Goal: Information Seeking & Learning: Learn about a topic

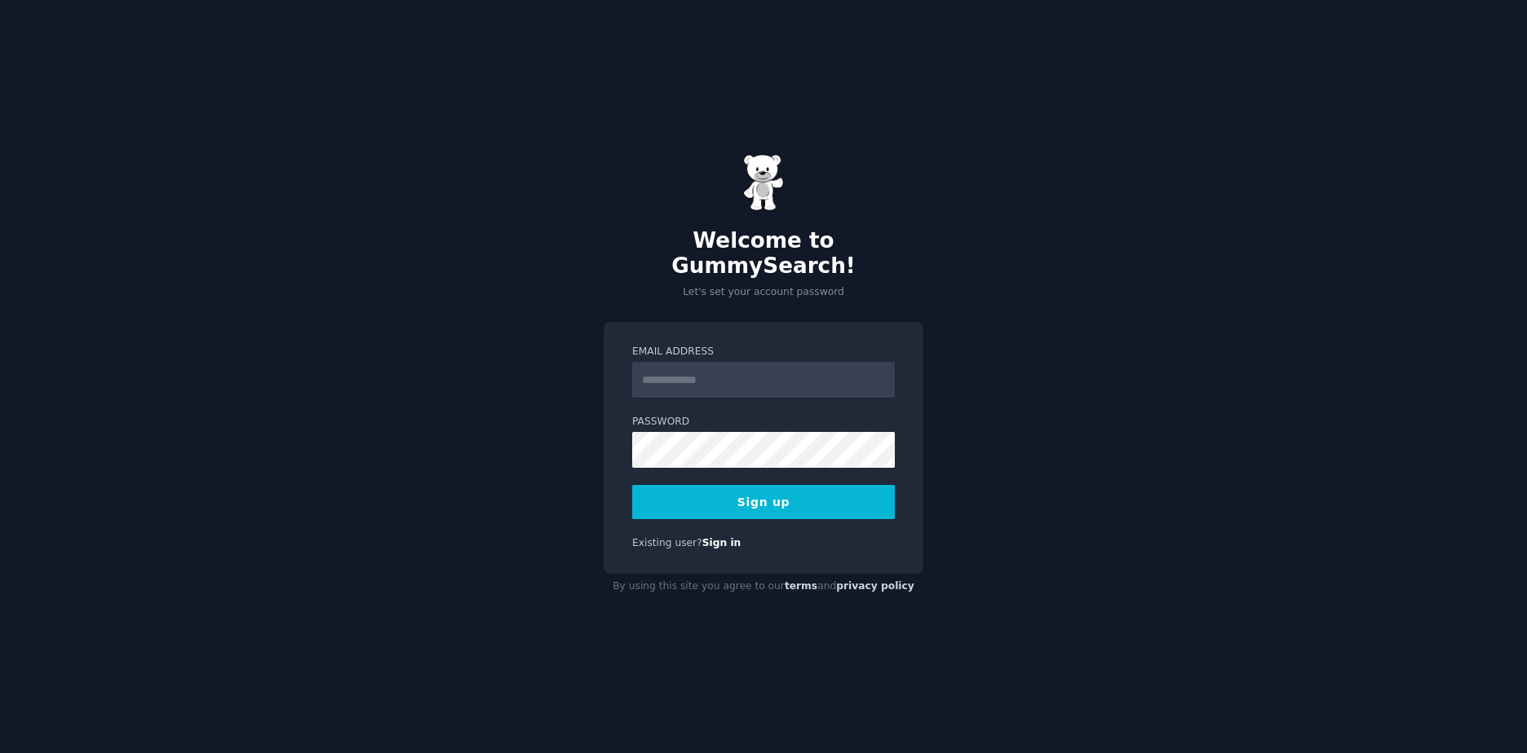
type input "**********"
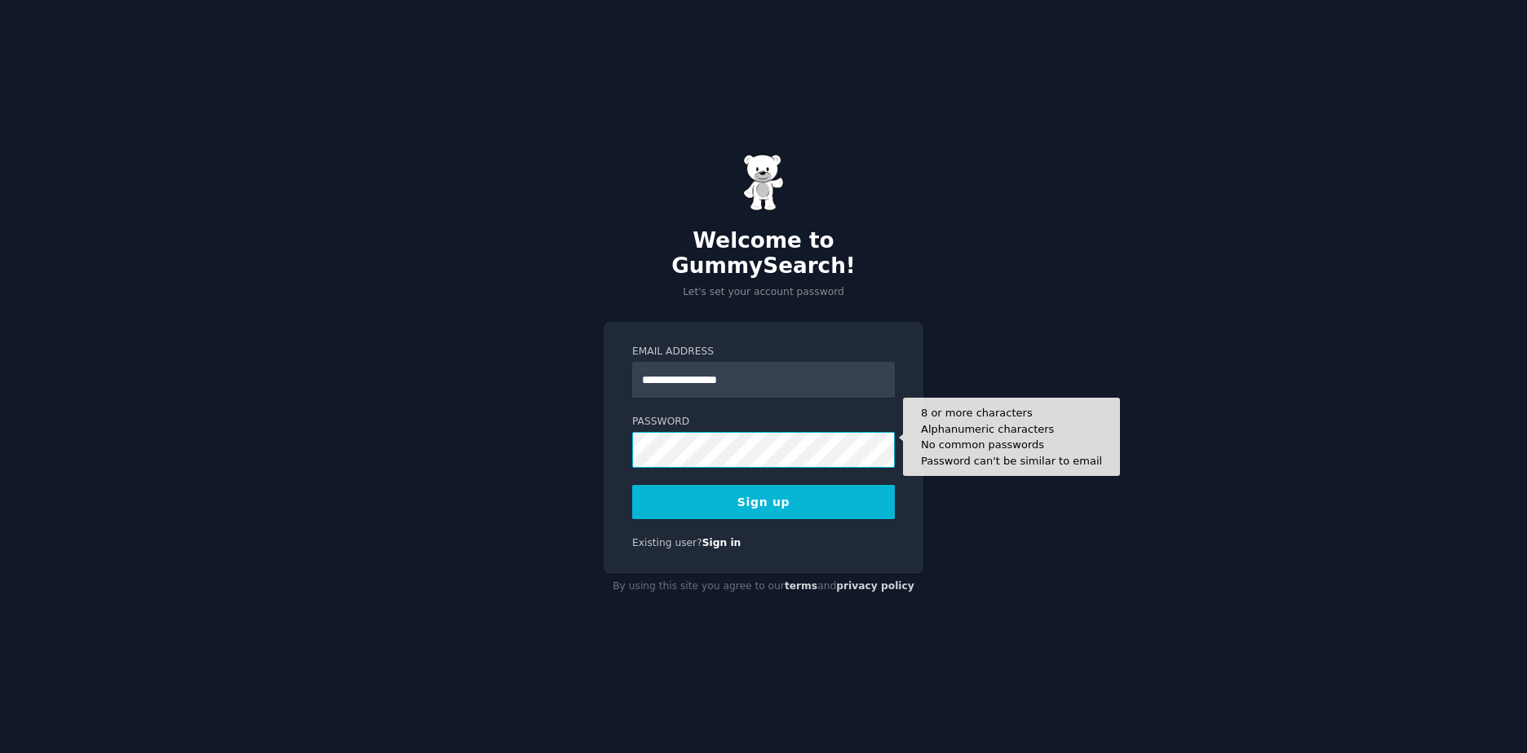
click at [632, 485] on button "Sign up" at bounding box center [763, 502] width 263 height 34
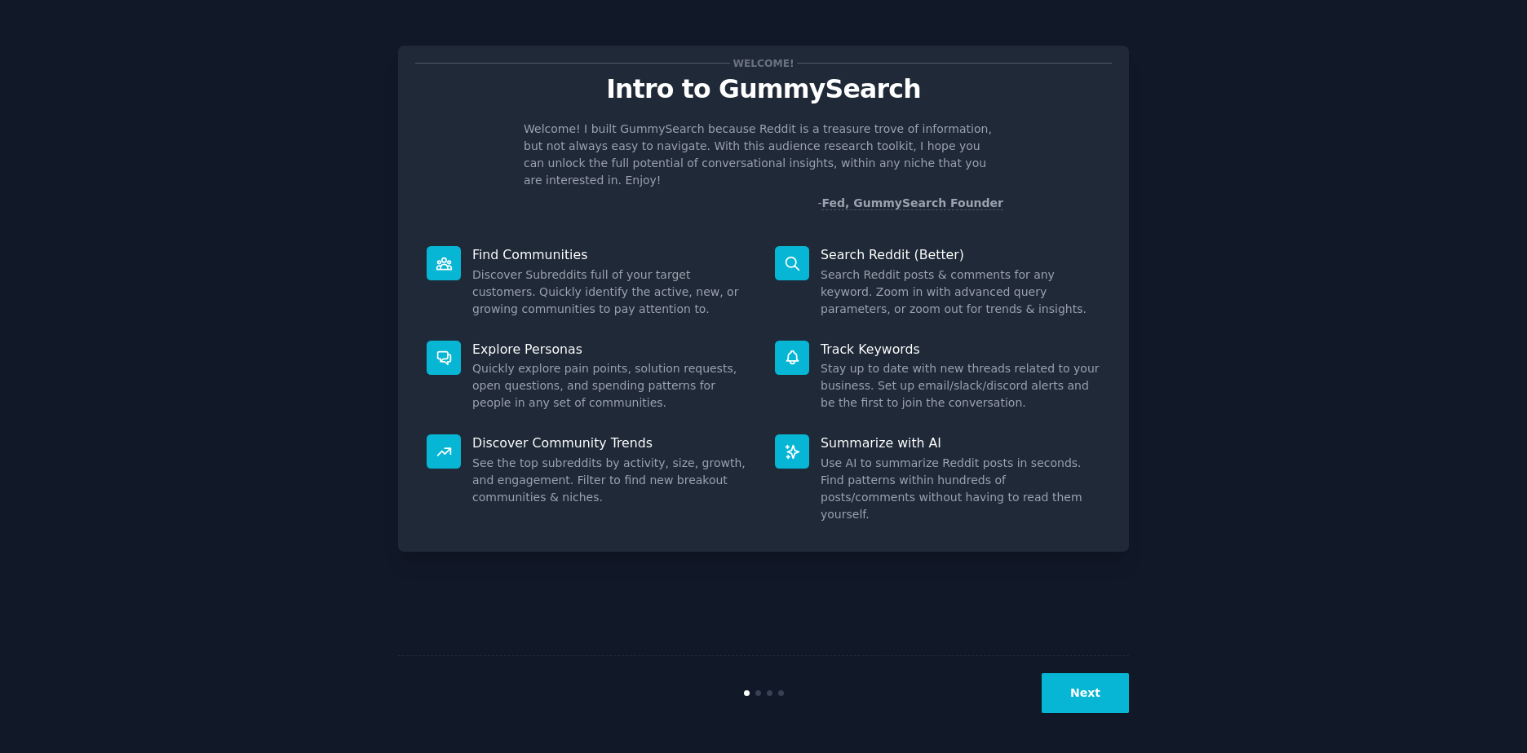
click at [713, 122] on p "Welcome! I built GummySearch because Reddit is a treasure trove of information,…" at bounding box center [763, 155] width 479 height 68
click at [749, 173] on p "Welcome! I built GummySearch because Reddit is a treasure trove of information,…" at bounding box center [763, 155] width 479 height 68
click at [1080, 685] on button "Next" at bounding box center [1084, 694] width 87 height 40
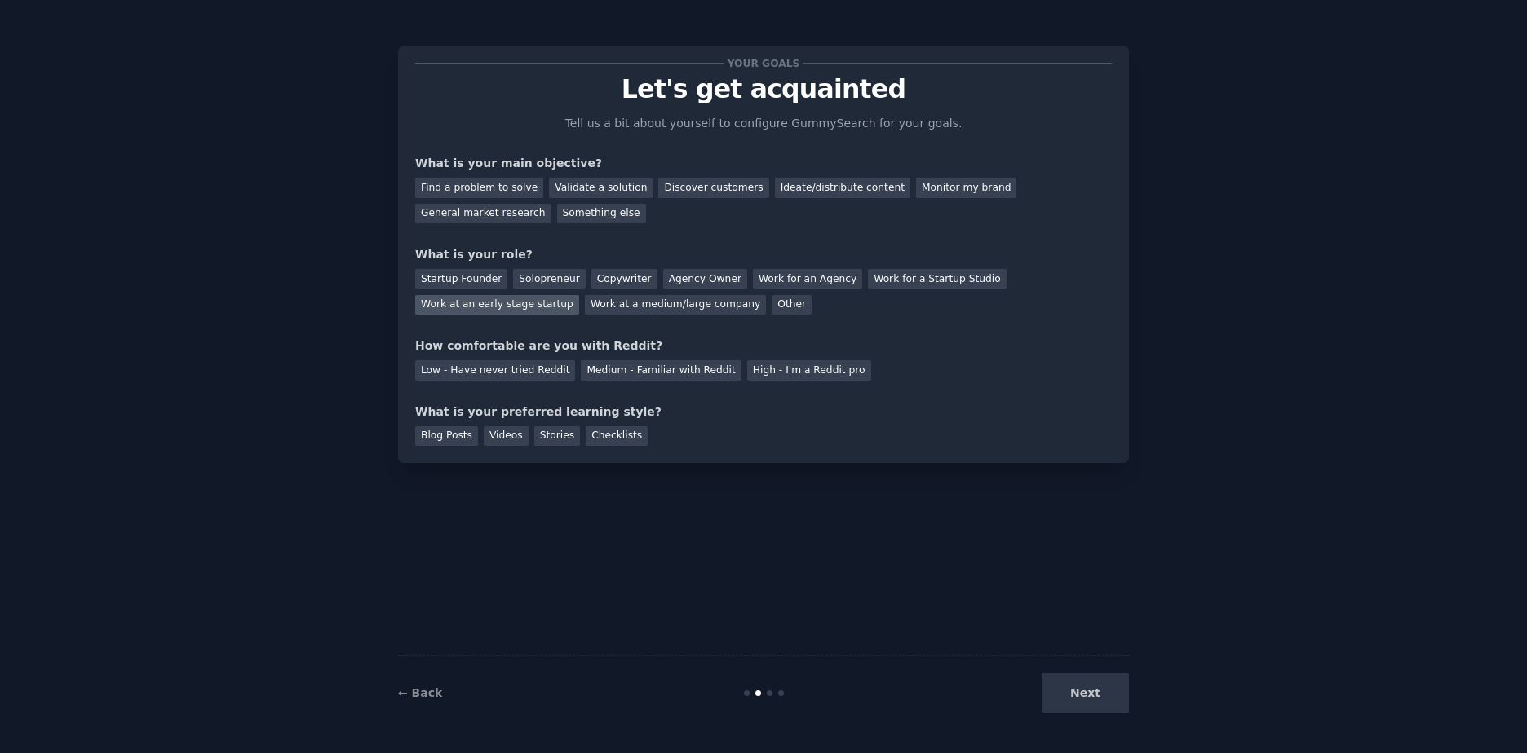
click at [541, 306] on div "Work at an early stage startup" at bounding box center [497, 305] width 164 height 20
click at [656, 371] on div "Medium - Familiar with Reddit" at bounding box center [661, 370] width 160 height 20
click at [430, 437] on div "Blog Posts" at bounding box center [446, 436] width 63 height 20
click at [535, 205] on div "General market research" at bounding box center [483, 214] width 136 height 20
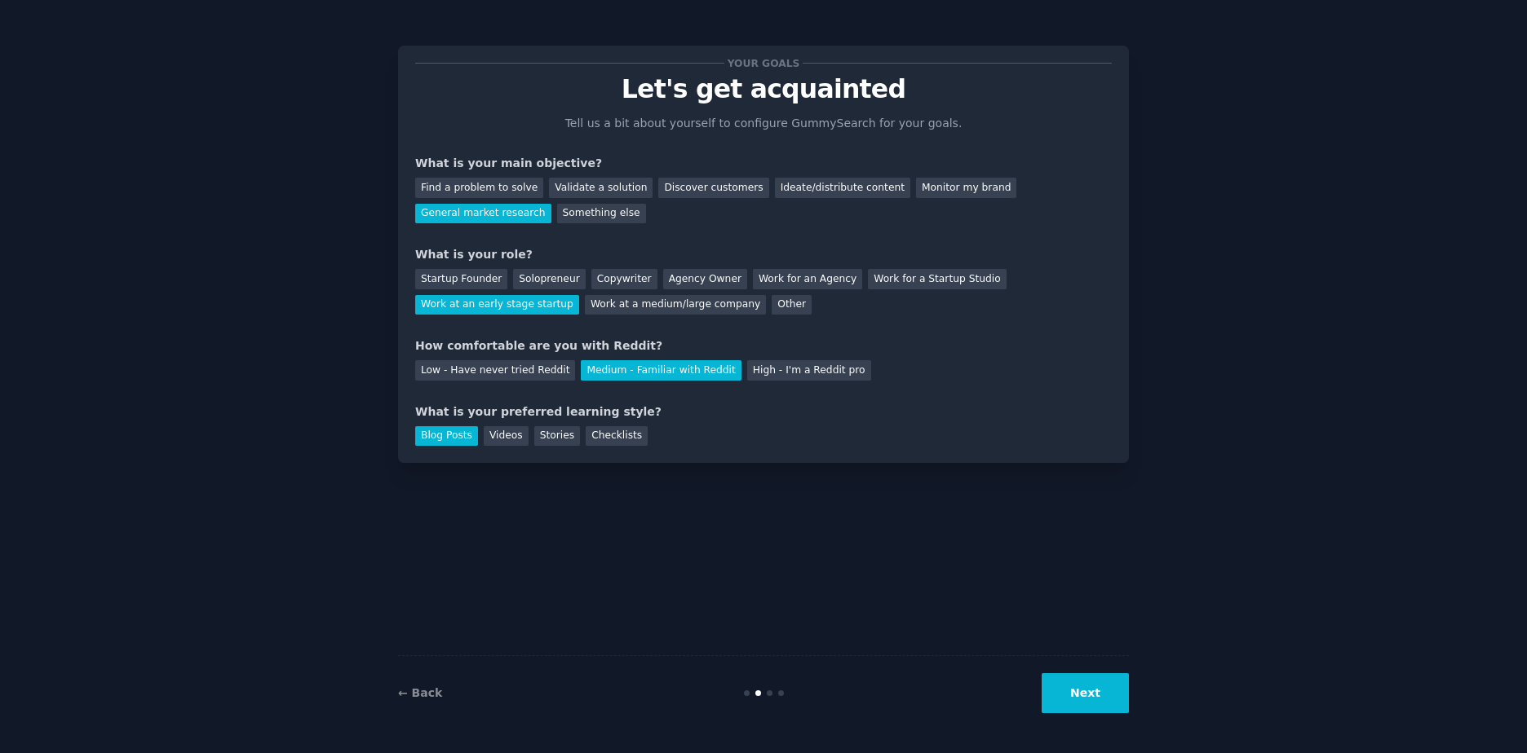
click at [1098, 680] on button "Next" at bounding box center [1084, 694] width 87 height 40
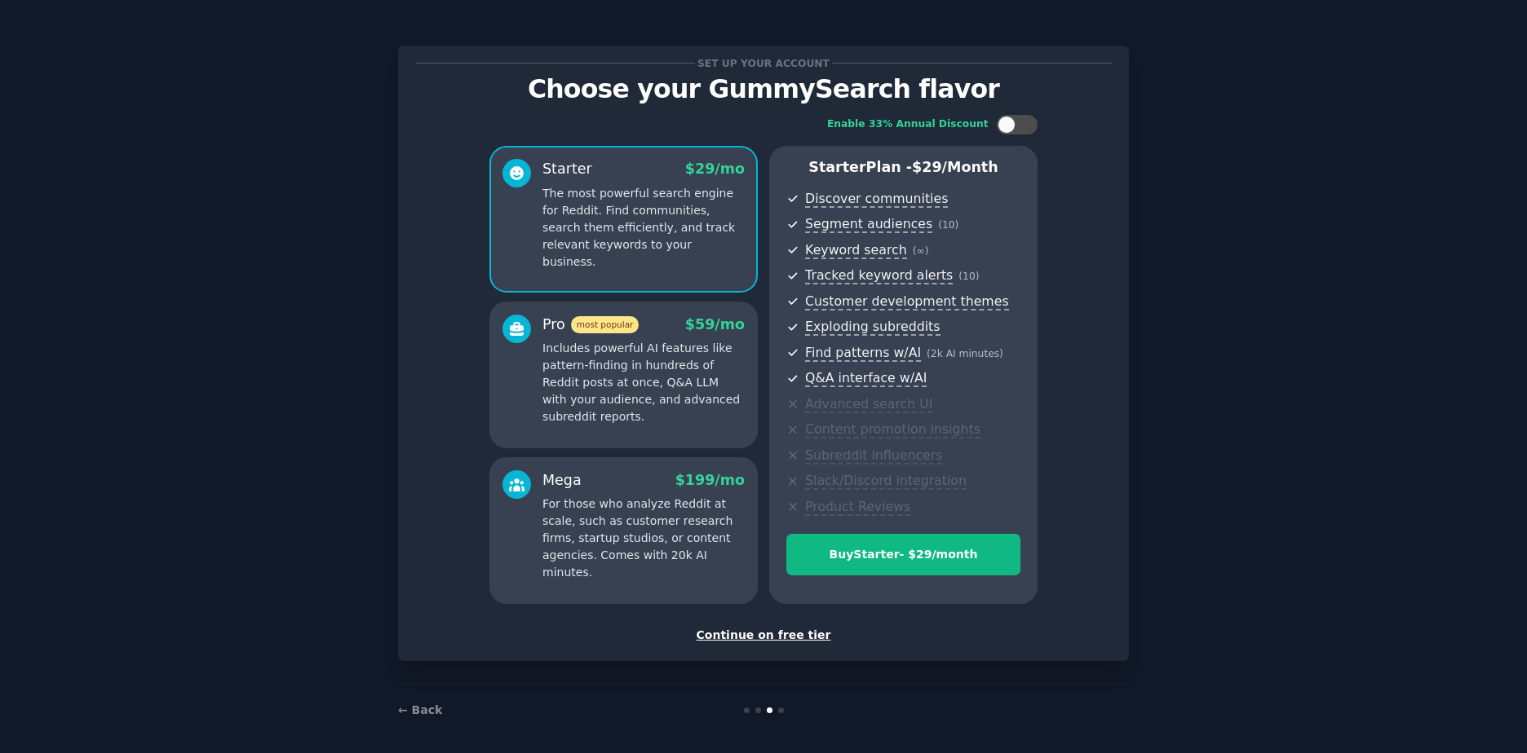
click at [766, 633] on div "Continue on free tier" at bounding box center [763, 635] width 696 height 17
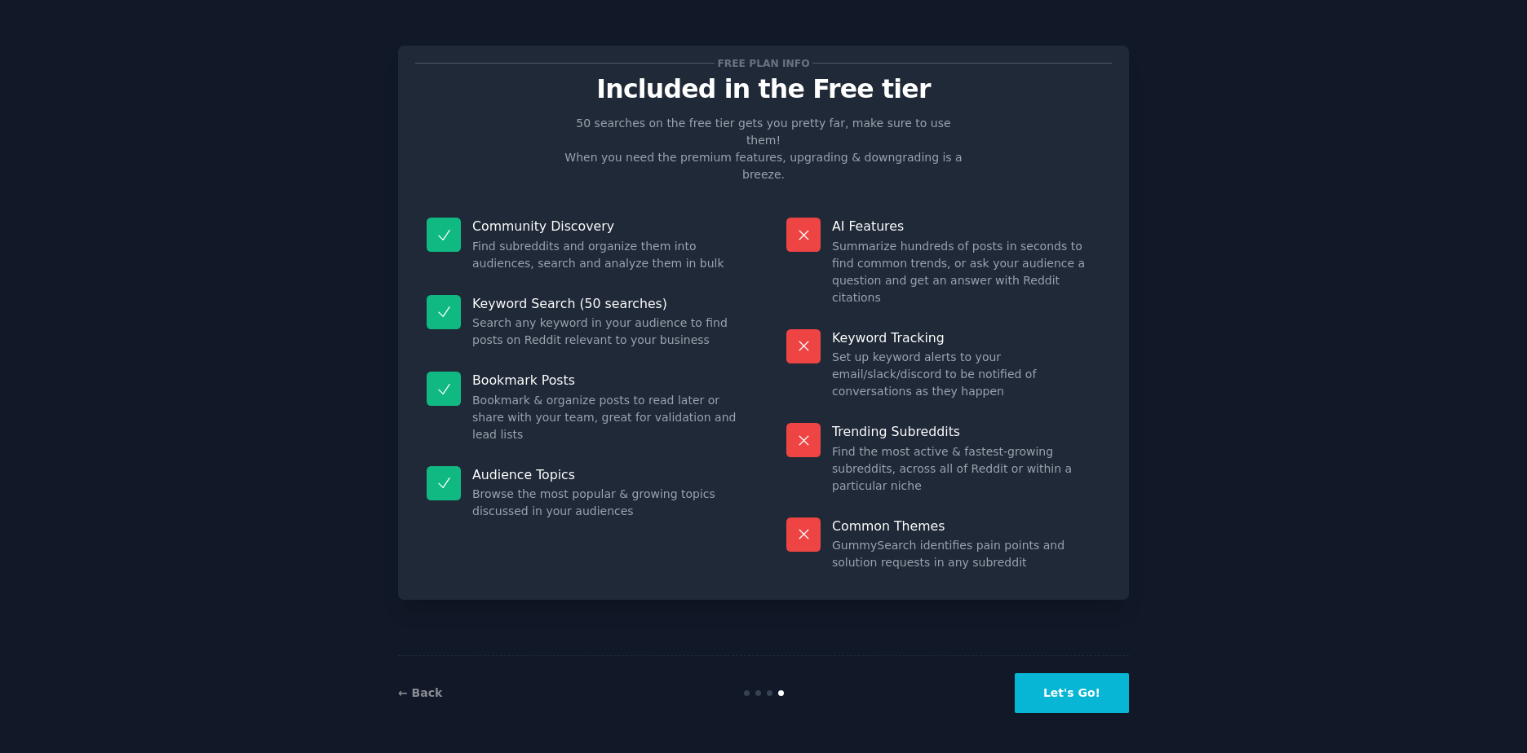
click at [1068, 688] on button "Let's Go!" at bounding box center [1071, 694] width 114 height 40
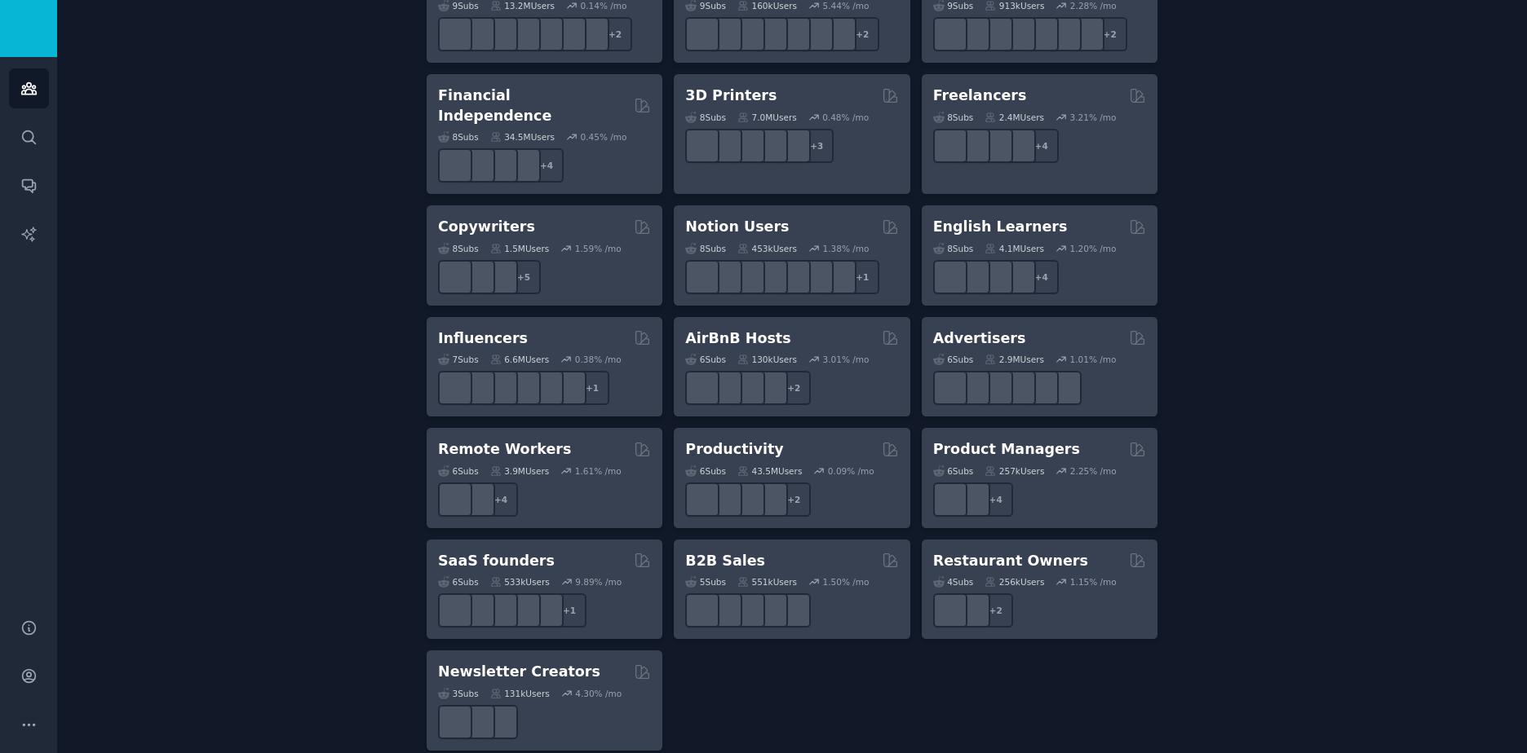
scroll to position [639, 0]
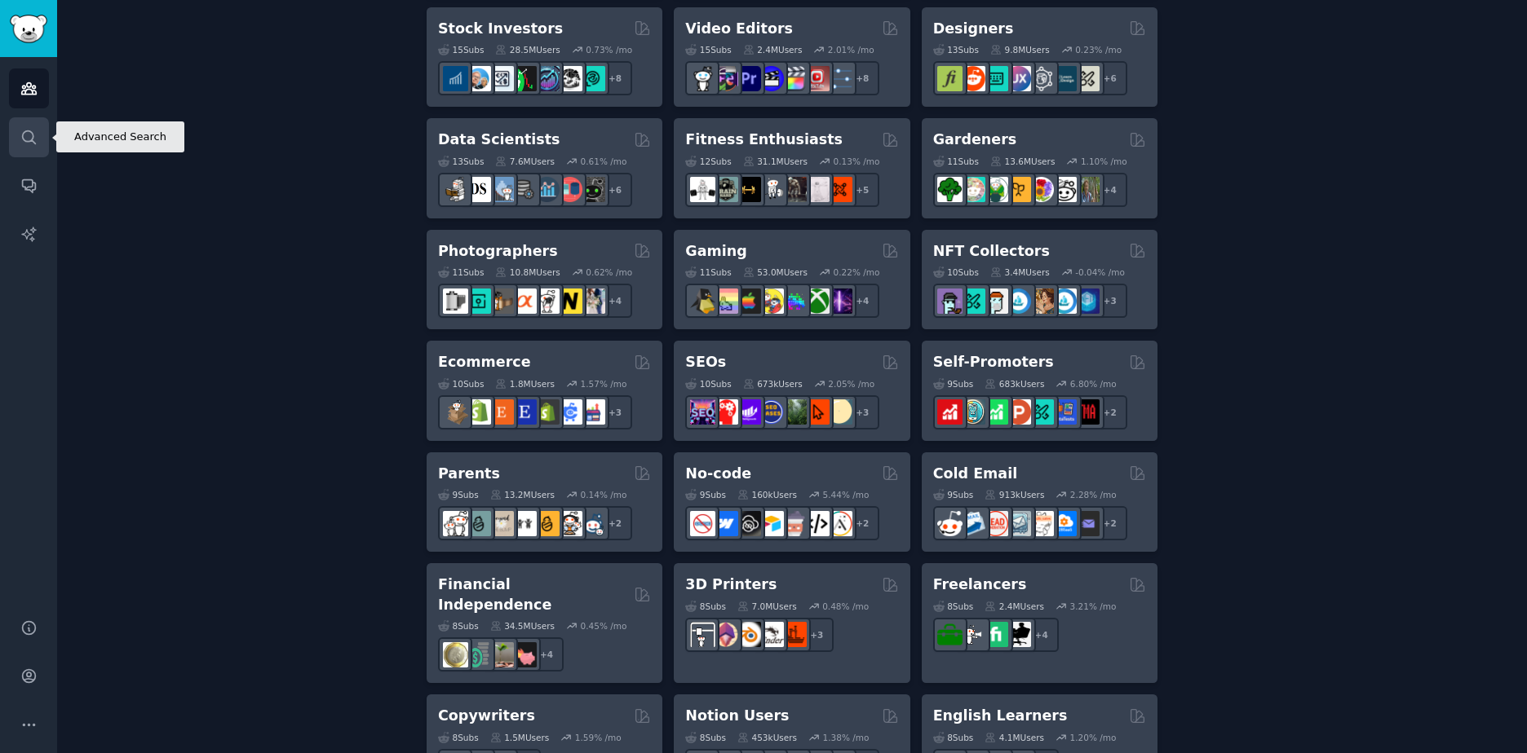
click at [42, 139] on link "Search" at bounding box center [29, 137] width 40 height 40
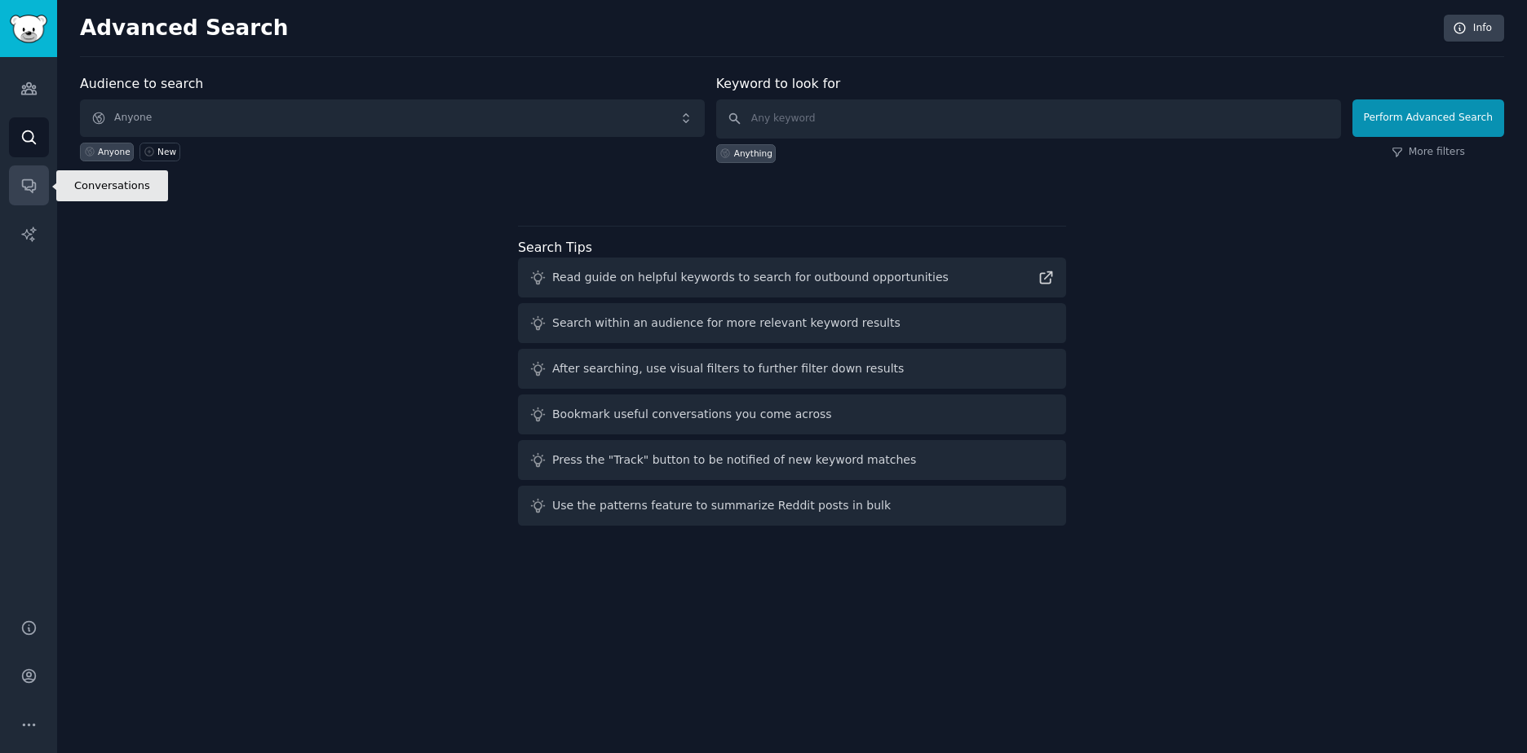
click at [43, 187] on link "Conversations" at bounding box center [29, 186] width 40 height 40
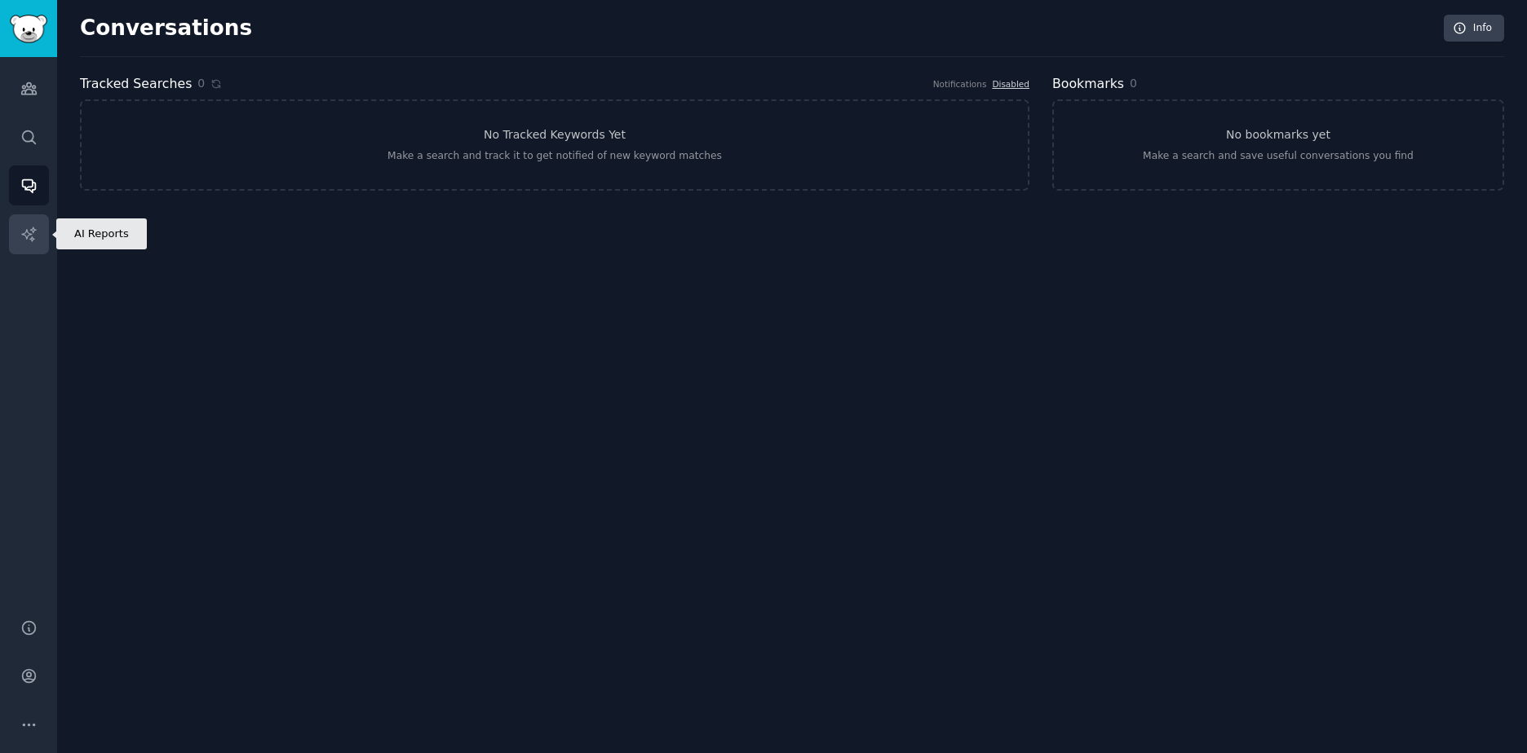
click at [35, 228] on icon "Sidebar" at bounding box center [28, 234] width 17 height 17
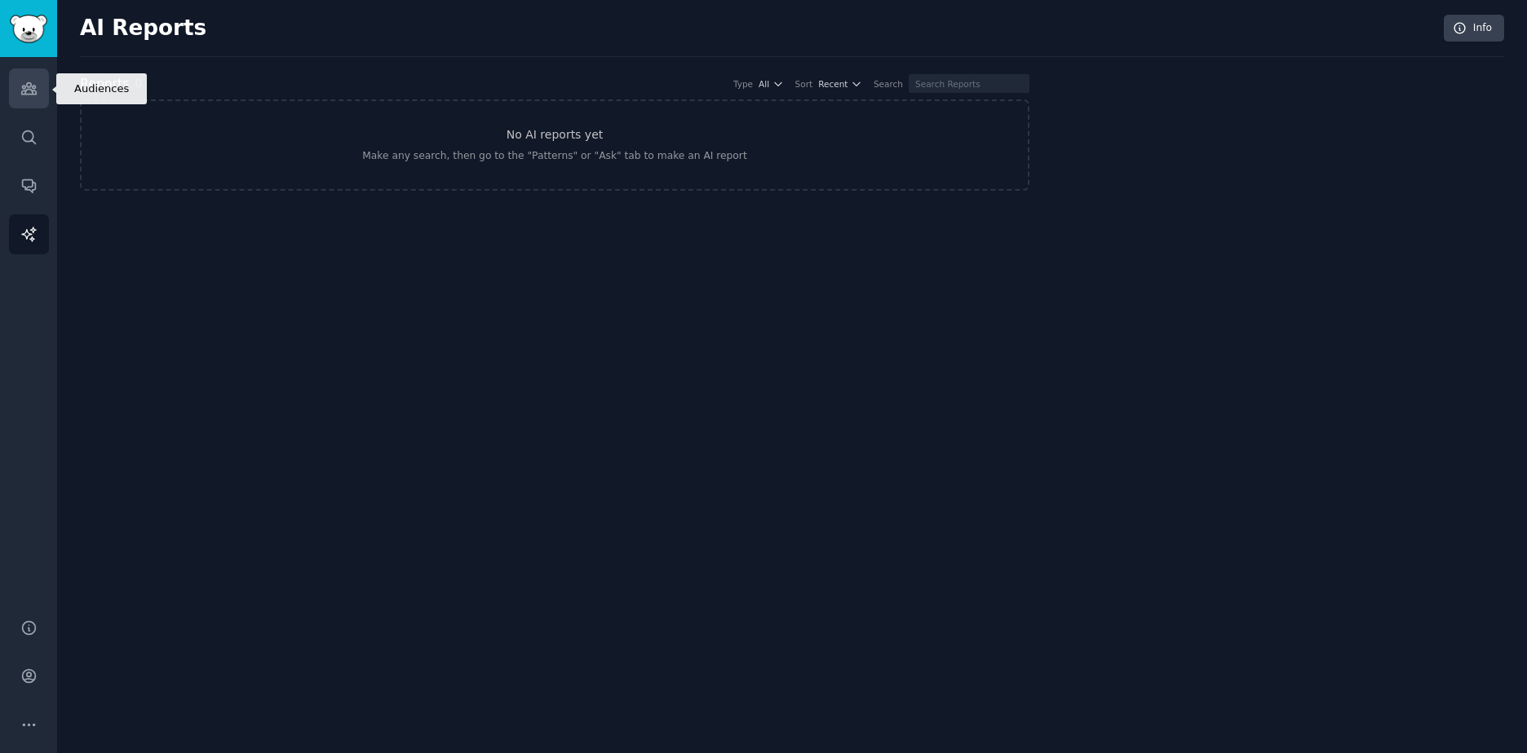
click at [20, 80] on icon "Sidebar" at bounding box center [28, 88] width 17 height 17
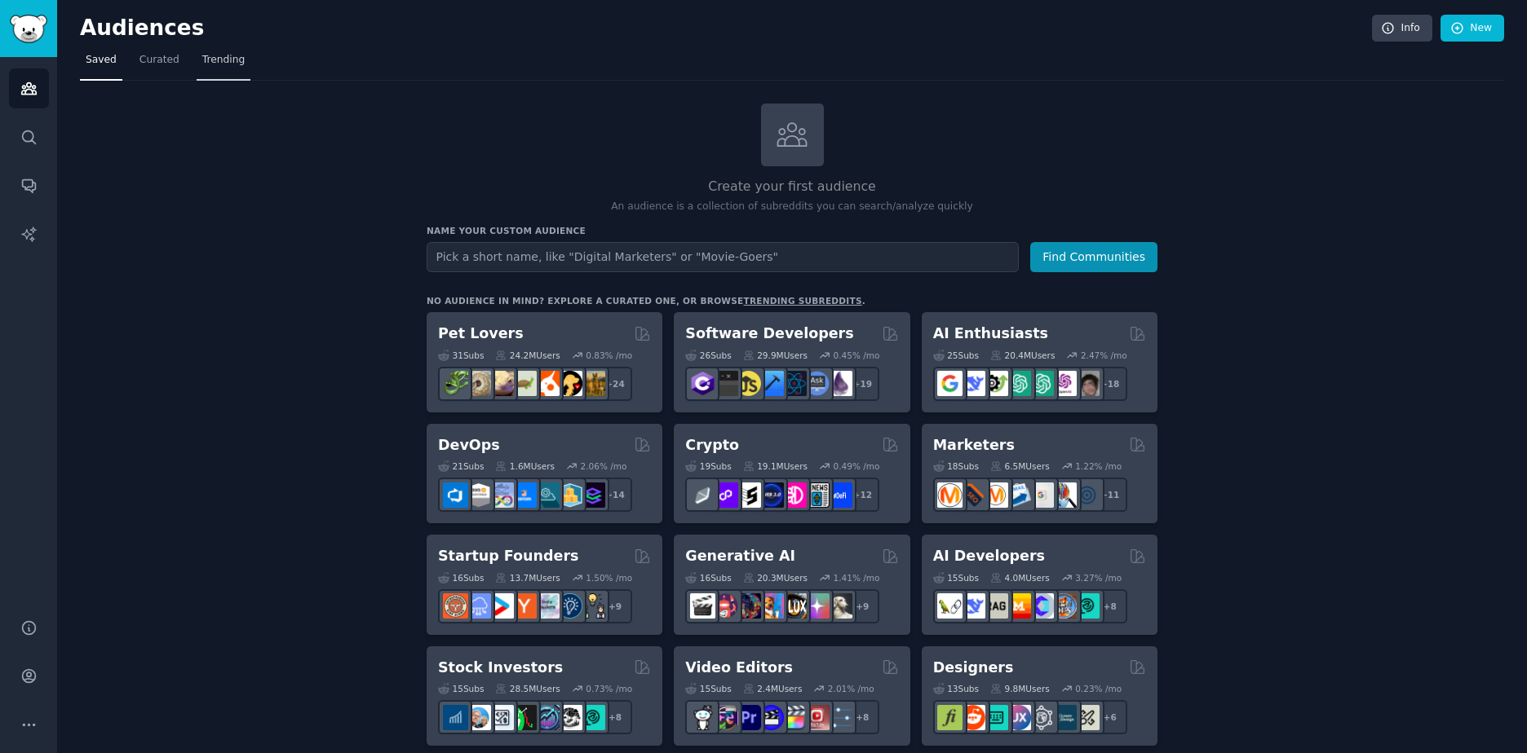
click at [242, 61] on link "Trending" at bounding box center [224, 63] width 54 height 33
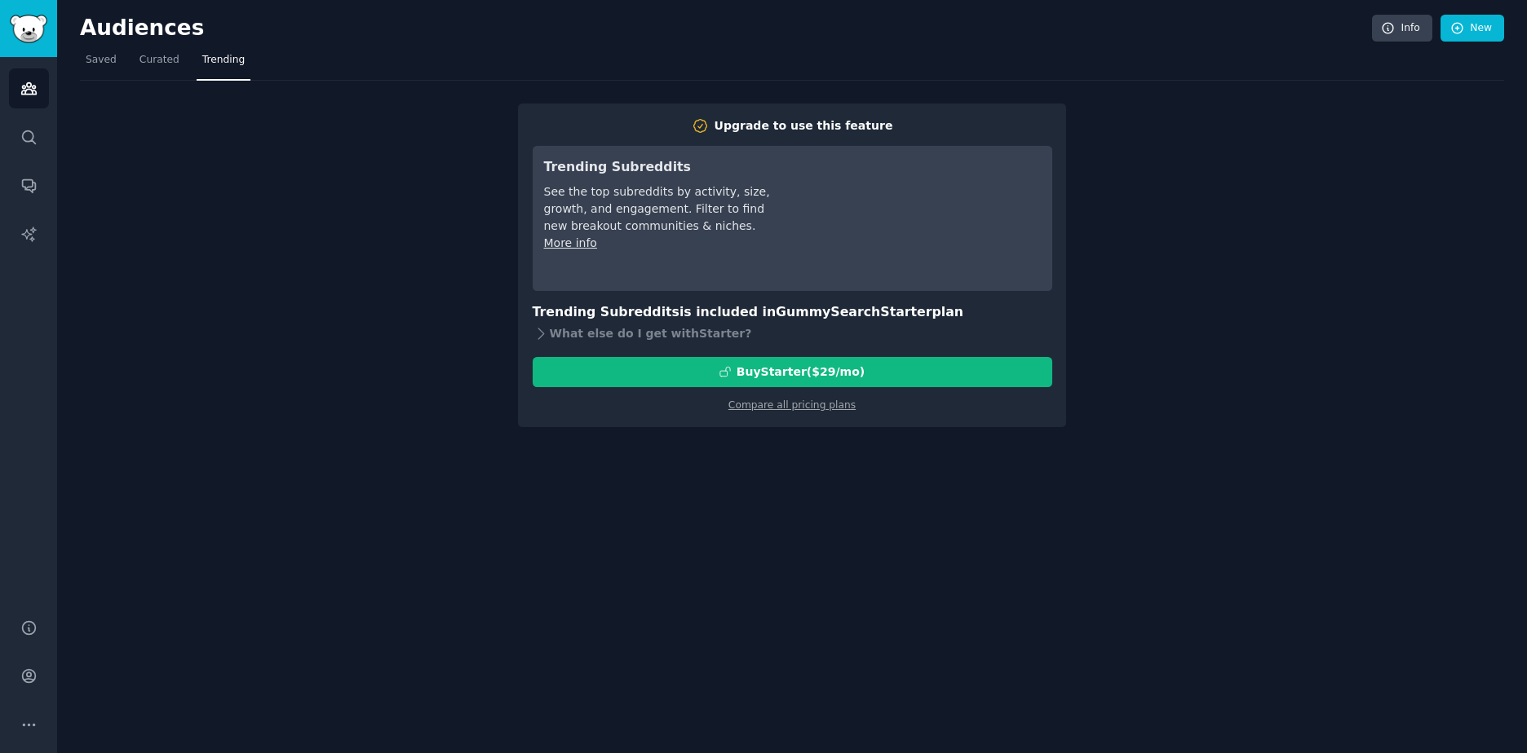
click at [183, 67] on nav "Saved Curated Trending" at bounding box center [792, 63] width 1424 height 33
click at [173, 66] on span "Curated" at bounding box center [159, 60] width 40 height 15
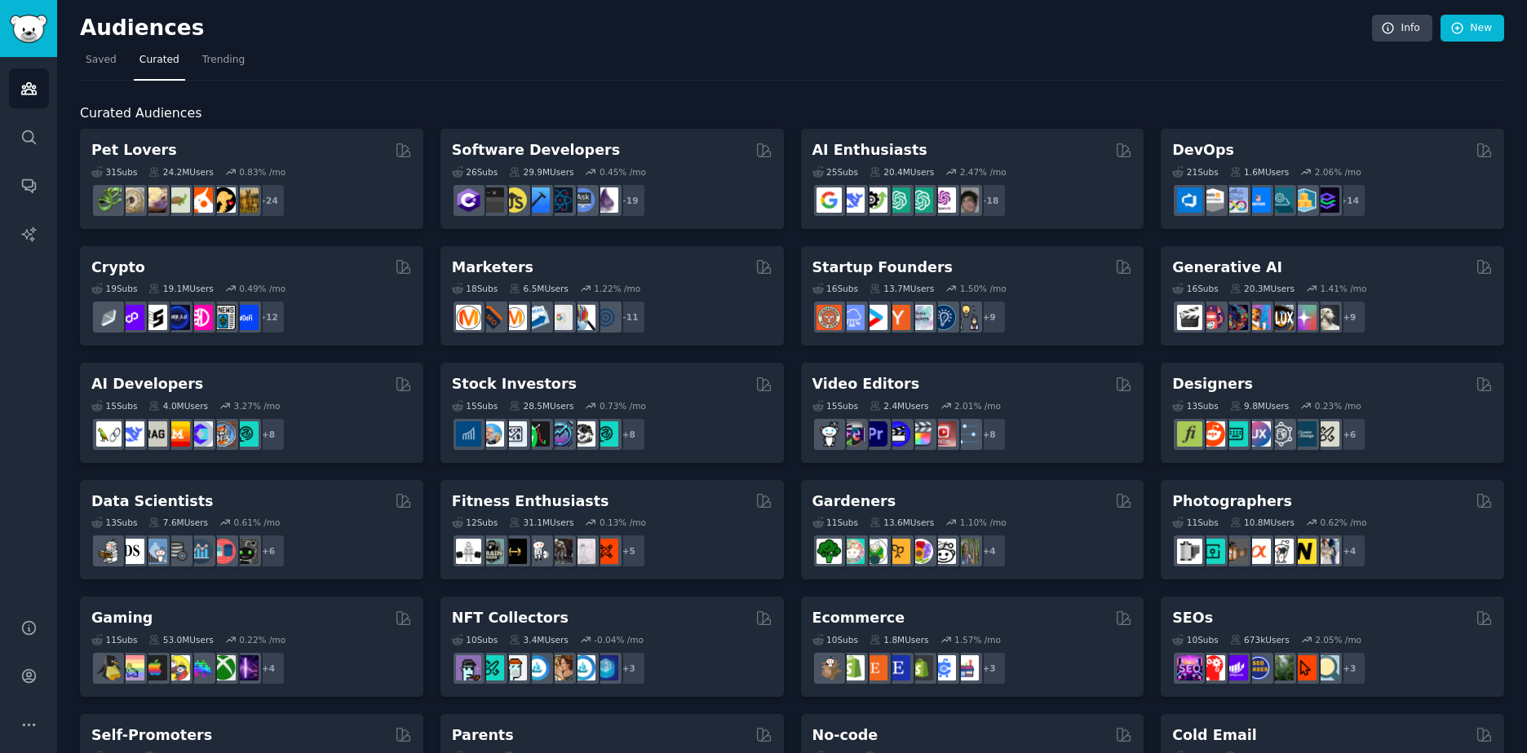
click at [104, 106] on span "Curated Audiences" at bounding box center [141, 114] width 122 height 20
copy span "Curated"
click at [336, 38] on h2 "Audiences" at bounding box center [726, 28] width 1292 height 26
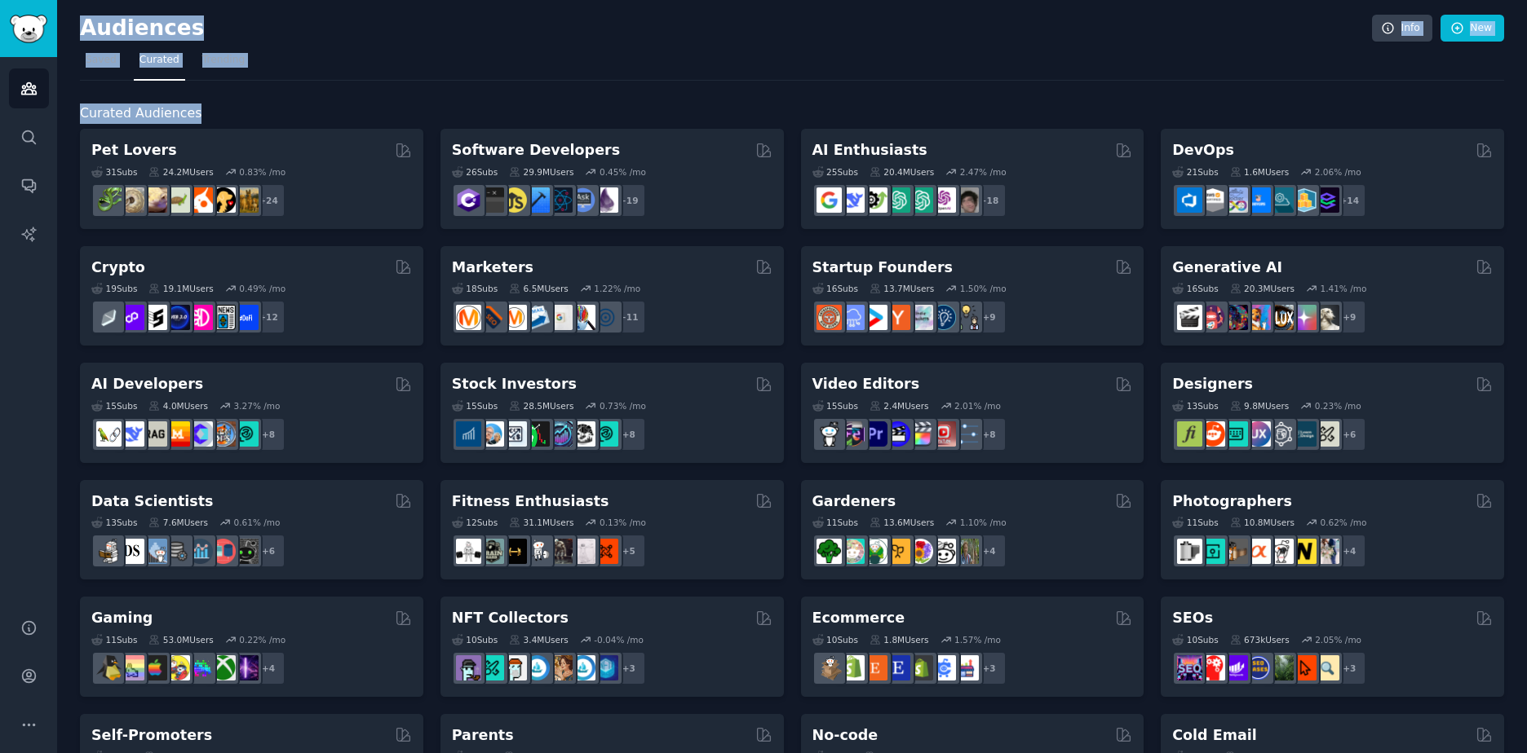
drag, startPoint x: 199, startPoint y: 118, endPoint x: 48, endPoint y: 113, distance: 151.0
click at [48, 113] on div "Audiences Audiences Search Conversations AI Reports Help Account More Audiences…" at bounding box center [763, 376] width 1527 height 753
drag, startPoint x: 48, startPoint y: 113, endPoint x: 214, endPoint y: 110, distance: 166.4
click at [214, 110] on h2 "Curated Audiences" at bounding box center [792, 114] width 1424 height 20
drag, startPoint x: 210, startPoint y: 111, endPoint x: 75, endPoint y: 107, distance: 134.6
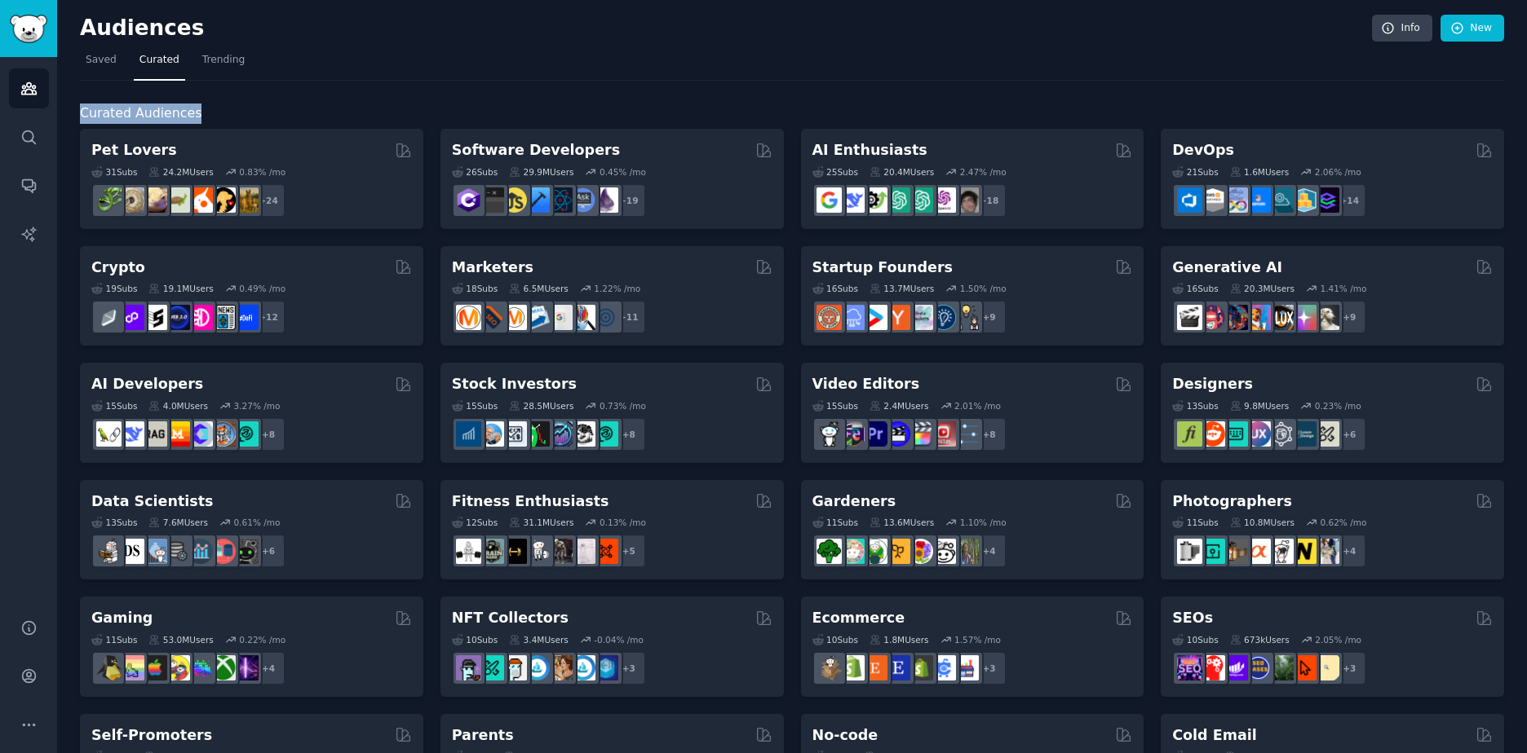
click at [75, 107] on div "Audiences Info New Saved Curated Trending Curated Audiences Pet Lovers 31 Sub s…" at bounding box center [791, 652] width 1469 height 1305
copy span "Curated Audiences"
click at [246, 100] on div "Curated Audiences Pet Lovers 31 Sub s 24.2M Users 0.83 % /mo + 24 Software Deve…" at bounding box center [792, 682] width 1424 height 1202
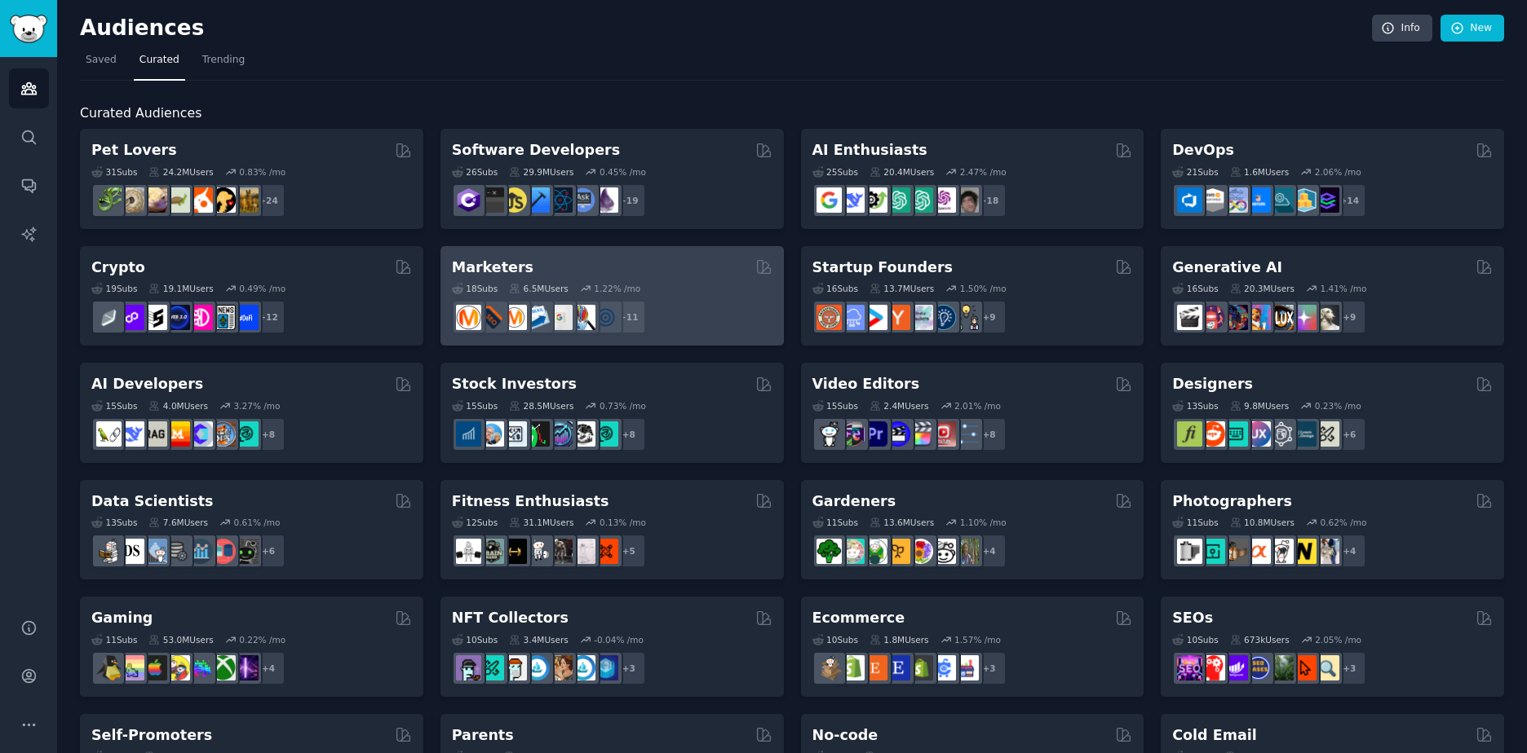
click at [524, 272] on div "Marketers" at bounding box center [612, 268] width 320 height 20
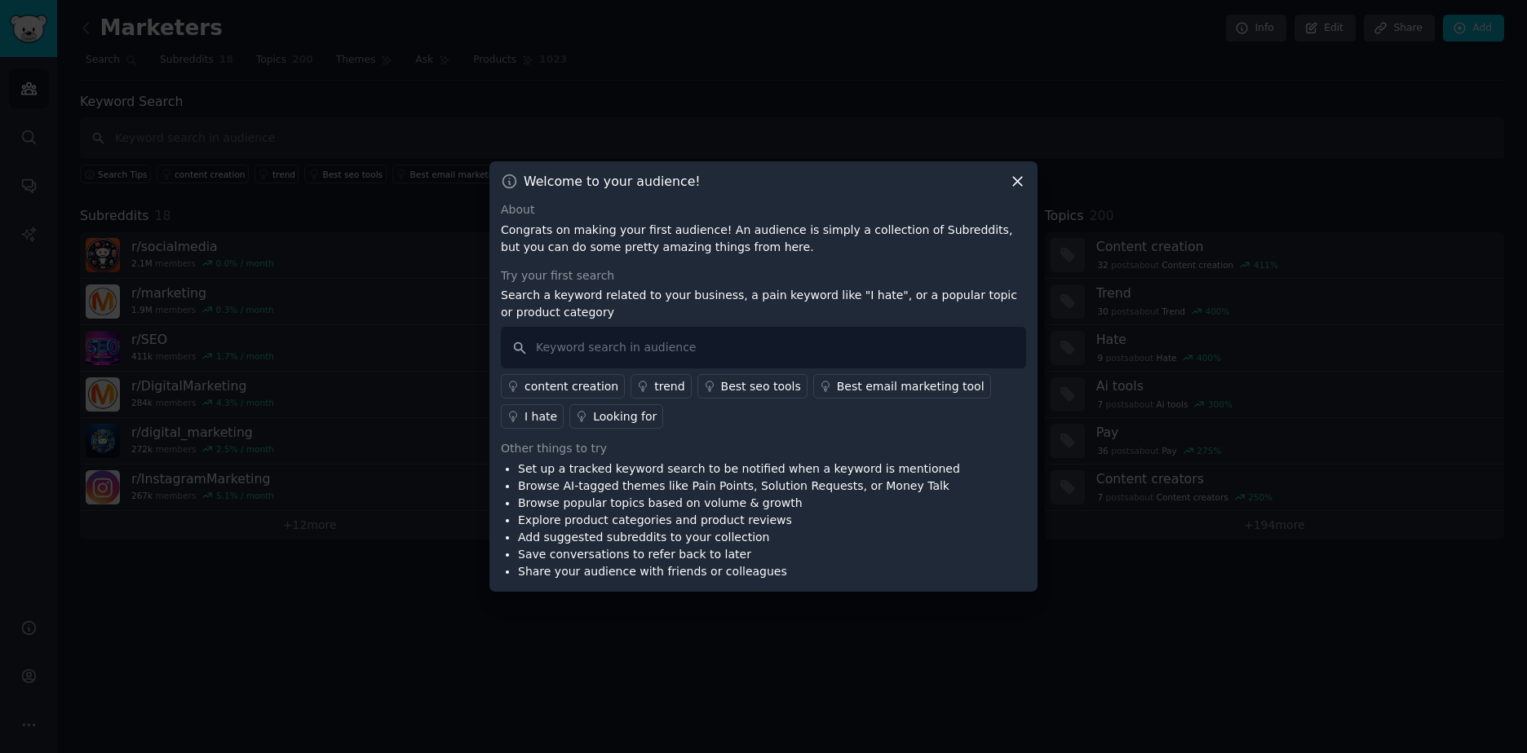
click at [1014, 179] on icon at bounding box center [1017, 182] width 9 height 9
